Goal: Information Seeking & Learning: Check status

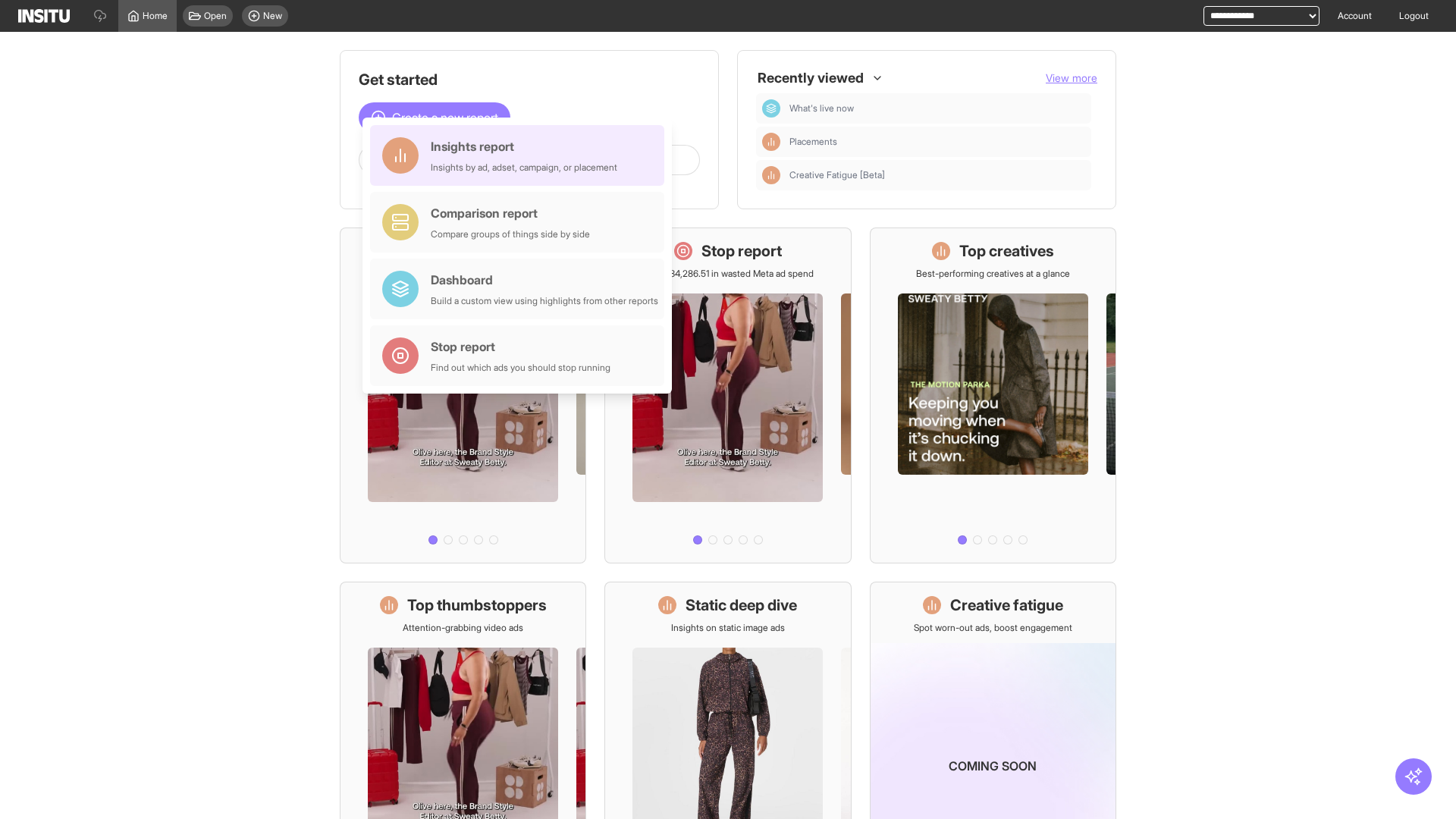
click at [521, 155] on div "Insights report Insights by ad, adset, campaign, or placement" at bounding box center [524, 155] width 187 height 36
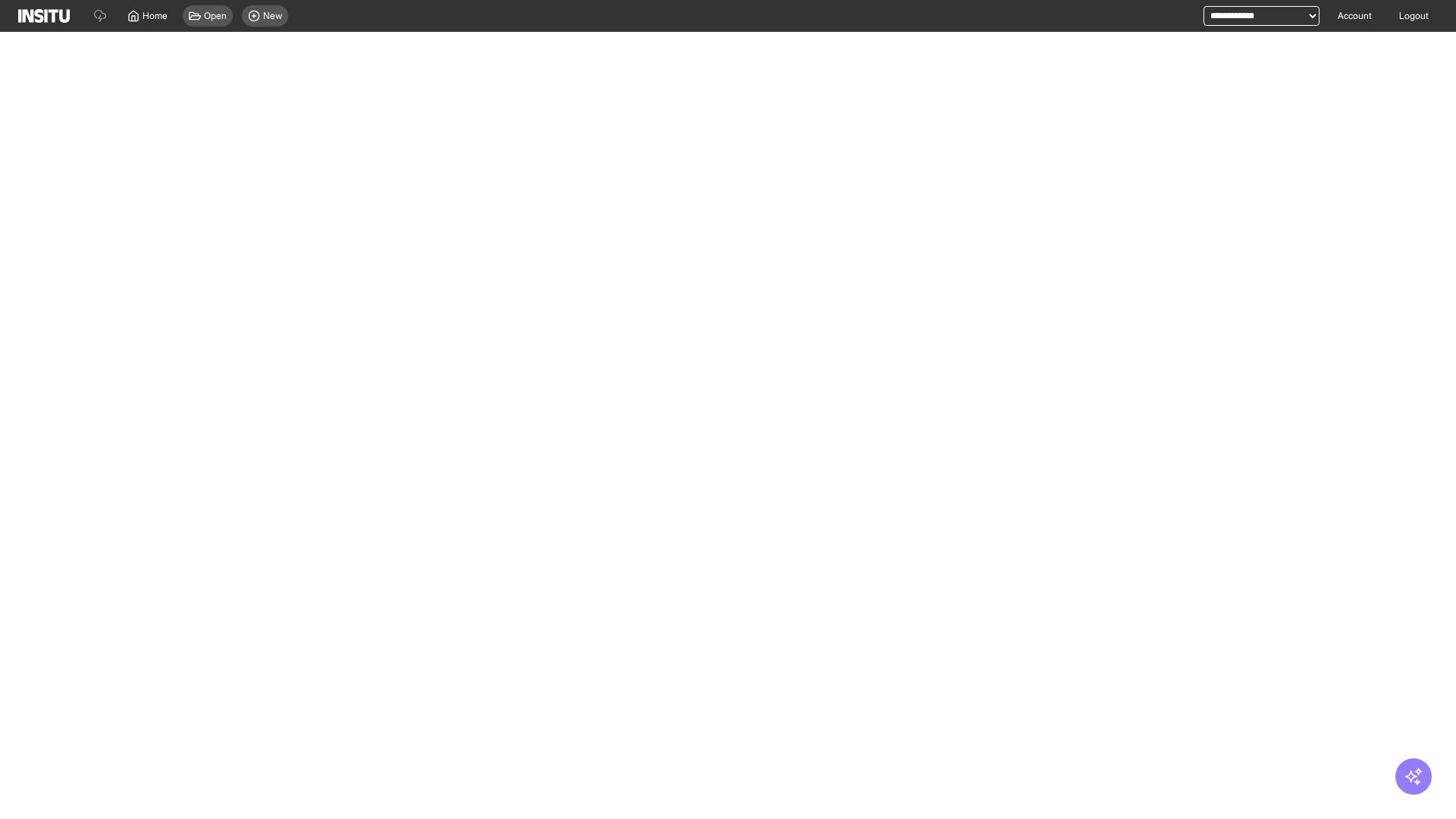
select select "**"
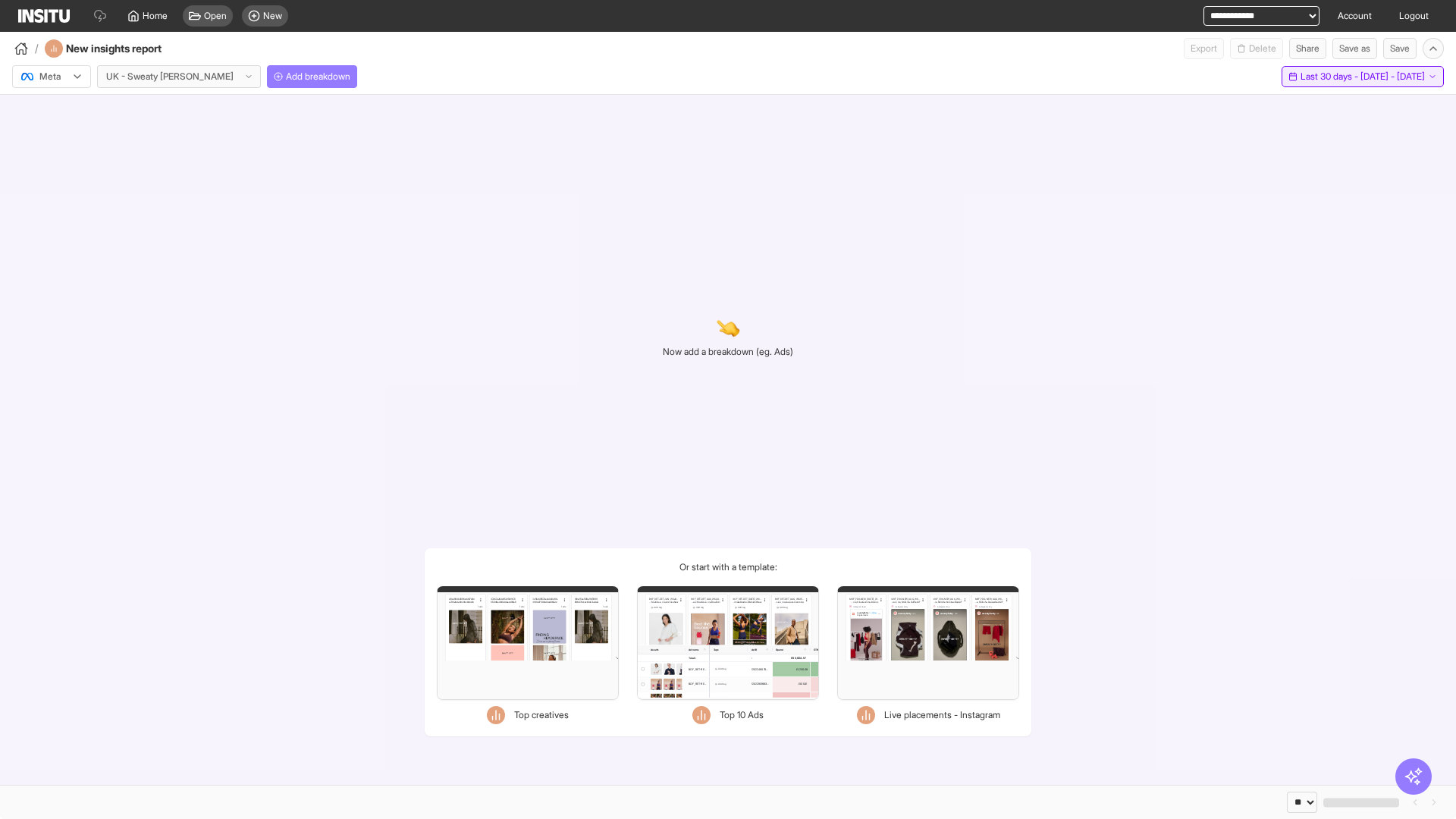
click at [1341, 76] on span "Last 30 days - [DATE] - [DATE]" at bounding box center [1363, 76] width 124 height 12
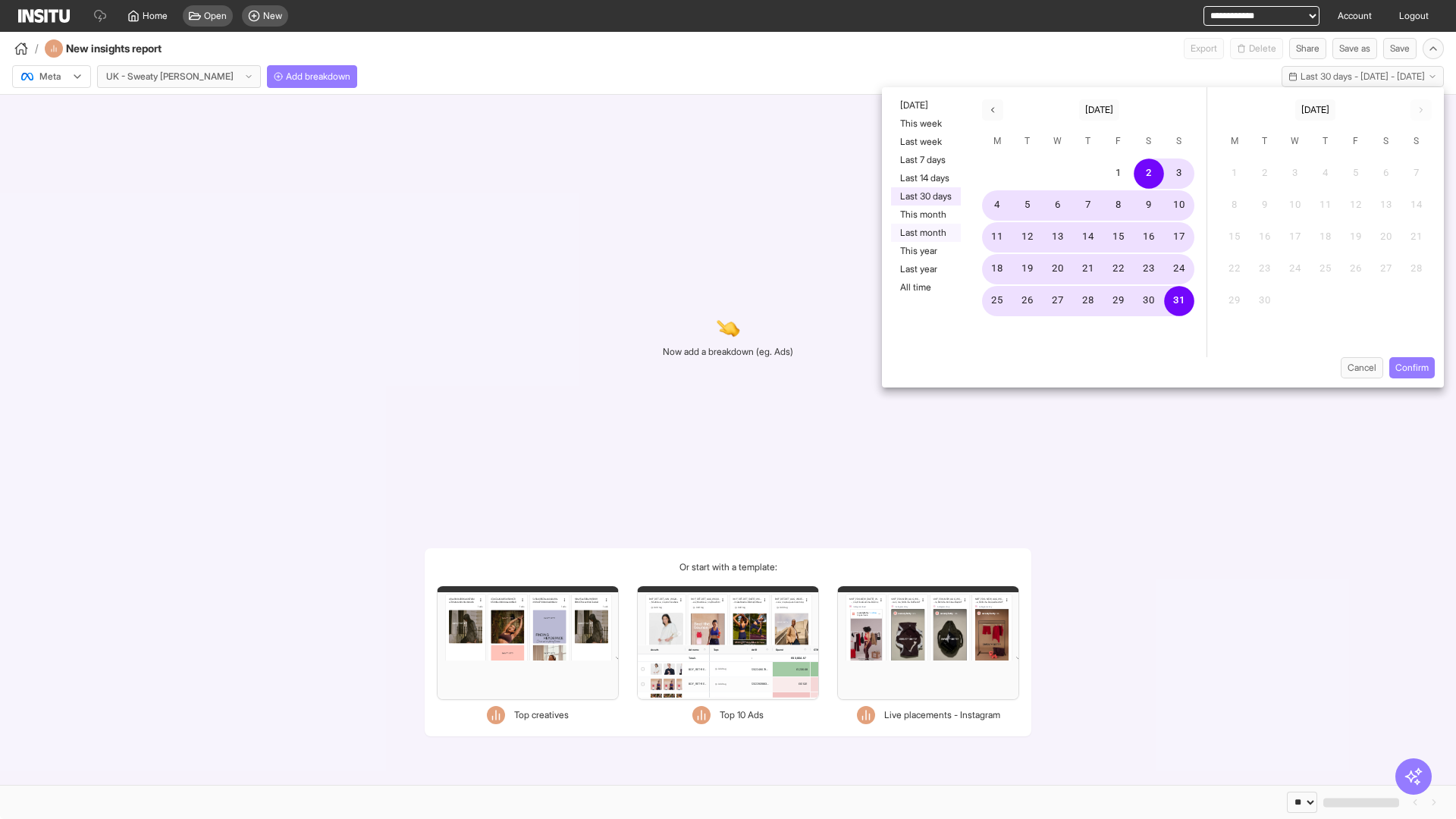
click at [925, 233] on button "Last month" at bounding box center [926, 233] width 70 height 18
